Goal: Information Seeking & Learning: Learn about a topic

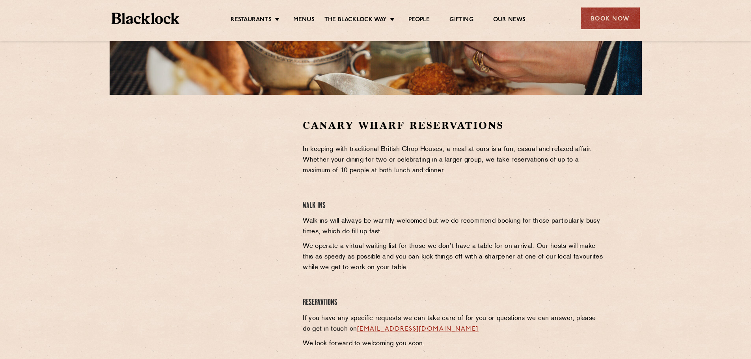
scroll to position [237, 0]
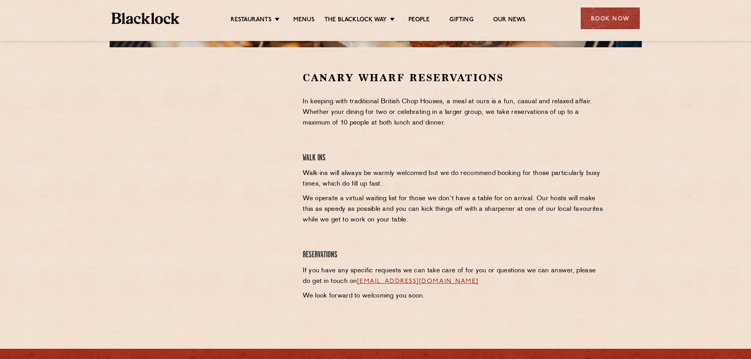
click at [285, 107] on div at bounding box center [218, 130] width 145 height 119
click at [132, 138] on section "Canary Wharf Reservations In keeping with traditional British Chop Houses, a me…" at bounding box center [375, 188] width 751 height 282
click at [297, 118] on div at bounding box center [218, 188] width 157 height 235
click at [299, 17] on link "Menus" at bounding box center [303, 20] width 21 height 9
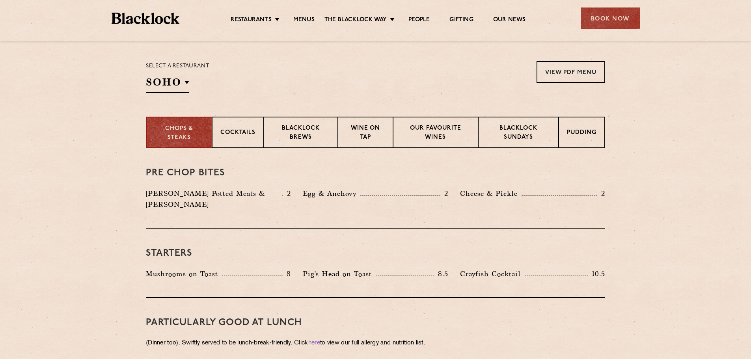
scroll to position [237, 0]
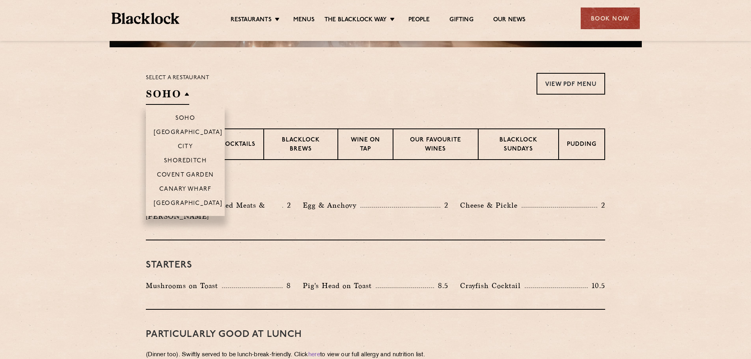
click at [187, 94] on h2 "SOHO" at bounding box center [167, 96] width 43 height 18
click at [199, 189] on p "Canary Wharf" at bounding box center [185, 190] width 52 height 8
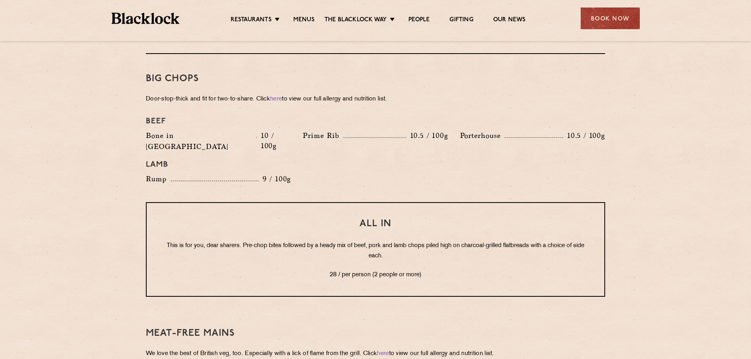
scroll to position [868, 0]
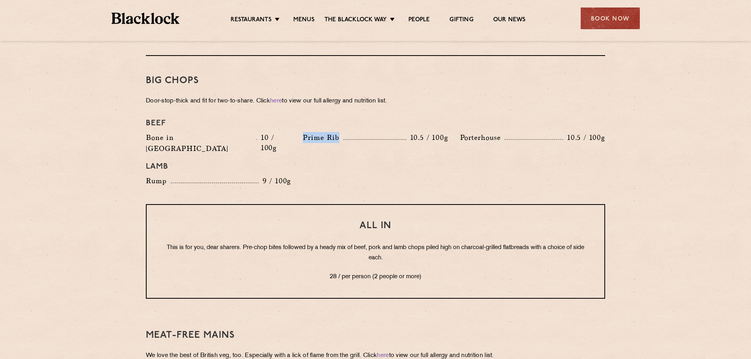
drag, startPoint x: 305, startPoint y: 125, endPoint x: 375, endPoint y: 138, distance: 71.5
click at [341, 132] on p "Prime Rib" at bounding box center [323, 137] width 41 height 11
click at [396, 162] on h4 "Lamb" at bounding box center [375, 166] width 459 height 9
drag, startPoint x: 174, startPoint y: 92, endPoint x: 261, endPoint y: 88, distance: 87.7
click at [231, 96] on p "Door-stop-thick and fit for two-to-share. Click here to view our full allergy a…" at bounding box center [375, 101] width 459 height 11
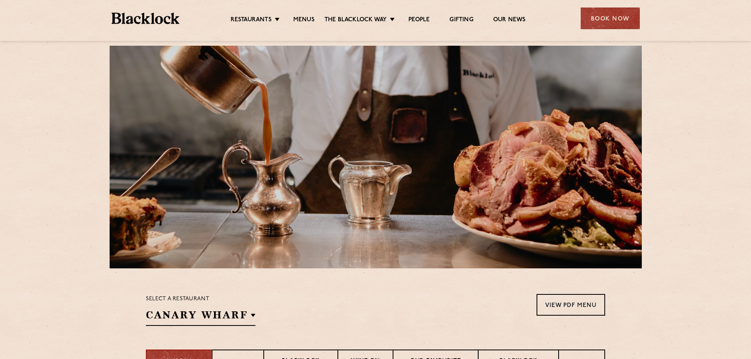
scroll to position [0, 0]
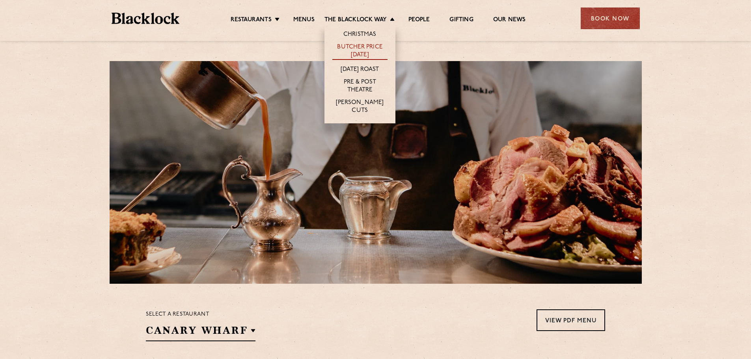
click at [371, 54] on link "Butcher Price [DATE]" at bounding box center [359, 51] width 55 height 17
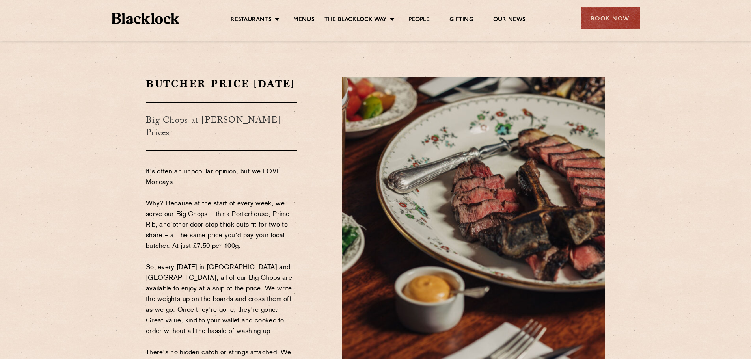
scroll to position [39, 0]
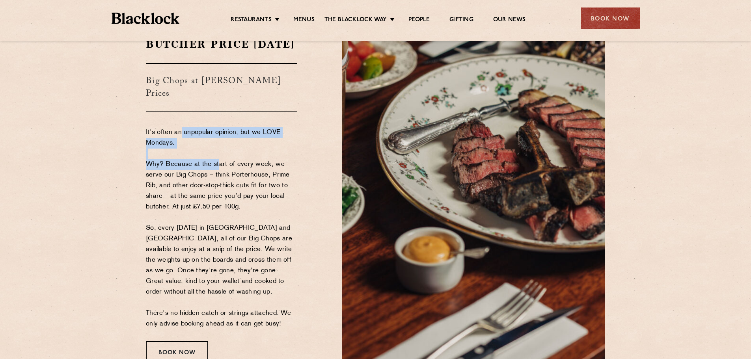
drag, startPoint x: 181, startPoint y: 132, endPoint x: 215, endPoint y: 169, distance: 50.5
click at [215, 169] on p "It's often an unpopular opinion, but we LOVE Mondays. Why? Because at the start…" at bounding box center [221, 228] width 151 height 202
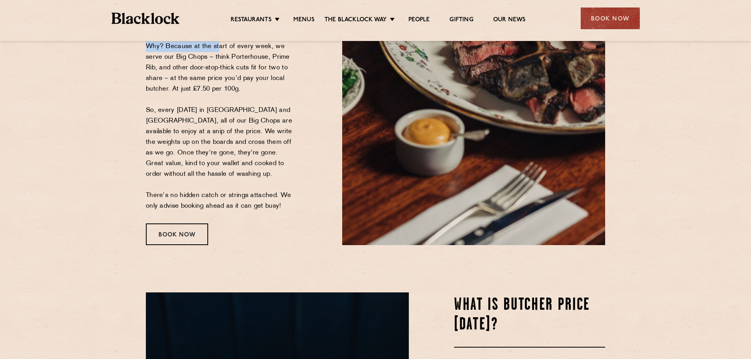
scroll to position [158, 0]
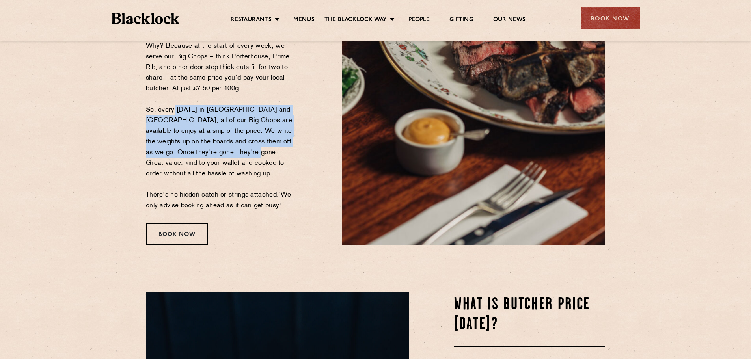
drag, startPoint x: 170, startPoint y: 110, endPoint x: 222, endPoint y: 153, distance: 66.4
click at [222, 153] on p "It's often an unpopular opinion, but we LOVE Mondays. Why? Because at the start…" at bounding box center [221, 110] width 151 height 202
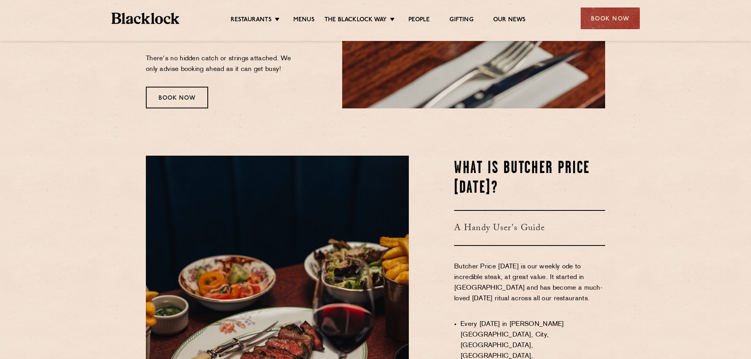
scroll to position [434, 0]
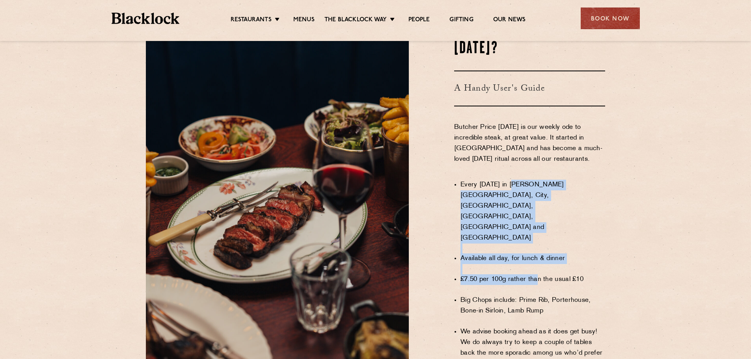
drag, startPoint x: 515, startPoint y: 201, endPoint x: 536, endPoint y: 267, distance: 68.7
click at [536, 267] on ul "Every [DATE] in [PERSON_NAME][GEOGRAPHIC_DATA], City, [GEOGRAPHIC_DATA], [GEOGR…" at bounding box center [533, 275] width 145 height 210
click at [545, 250] on ul "Every [DATE] in [PERSON_NAME][GEOGRAPHIC_DATA], City, [GEOGRAPHIC_DATA], [GEOGR…" at bounding box center [533, 275] width 145 height 210
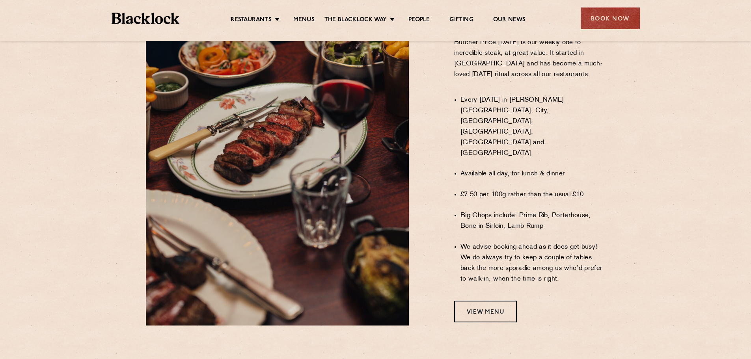
scroll to position [552, 0]
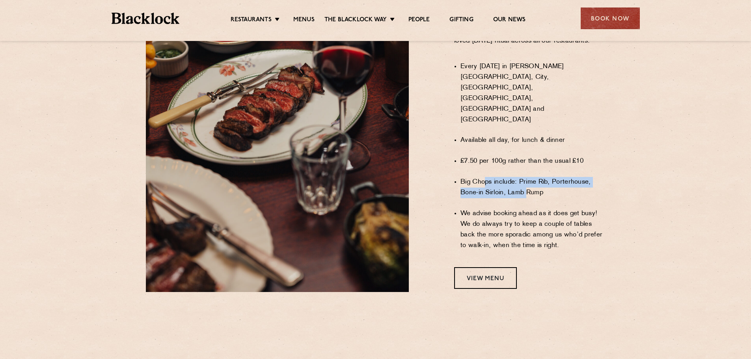
drag, startPoint x: 484, startPoint y: 166, endPoint x: 388, endPoint y: 92, distance: 121.5
click at [529, 182] on li "Big Chops include: Prime Rib, Porterhouse, Bone-in Sirloin, Lamb Rump" at bounding box center [533, 187] width 145 height 21
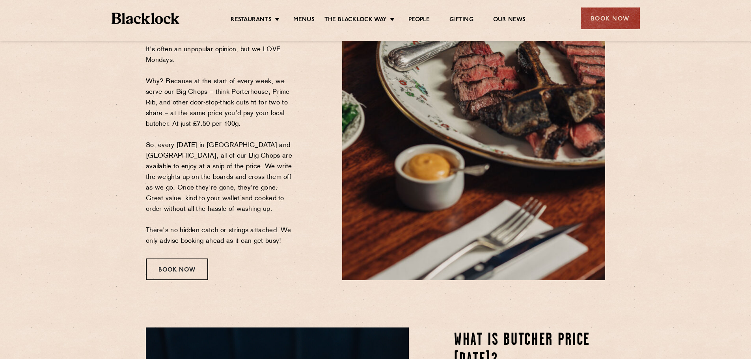
scroll to position [118, 0]
